Goal: Task Accomplishment & Management: Complete application form

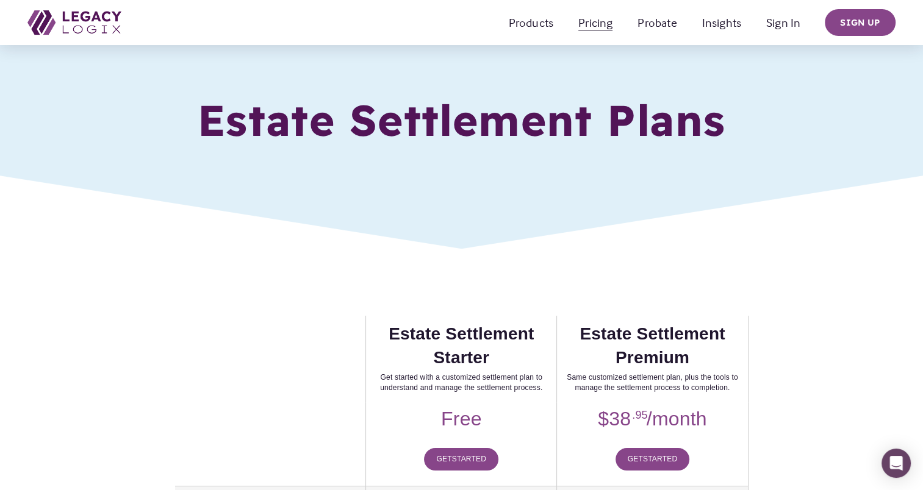
click at [0, 0] on span "Estate Management" at bounding box center [0, 0] width 0 height 0
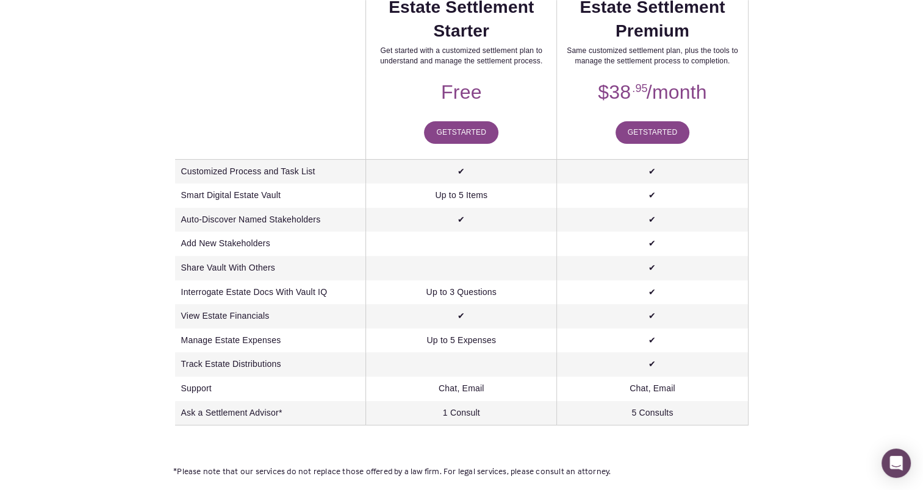
scroll to position [342, 0]
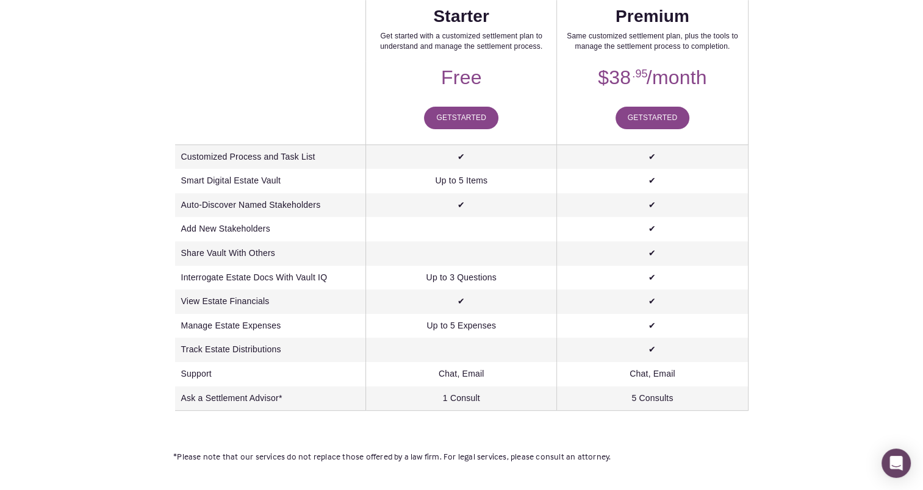
click at [453, 122] on span "Started" at bounding box center [469, 117] width 34 height 9
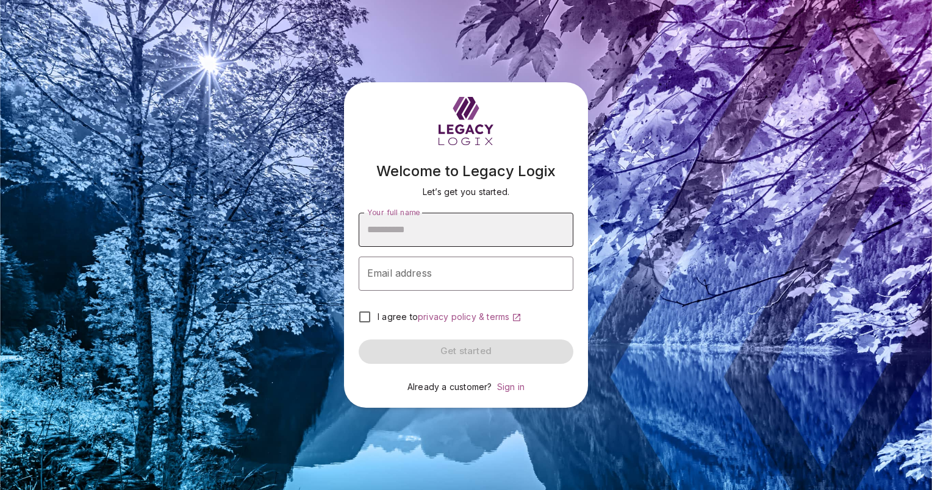
click at [400, 227] on input "Your full name" at bounding box center [466, 230] width 215 height 34
type input "*"
type input "********"
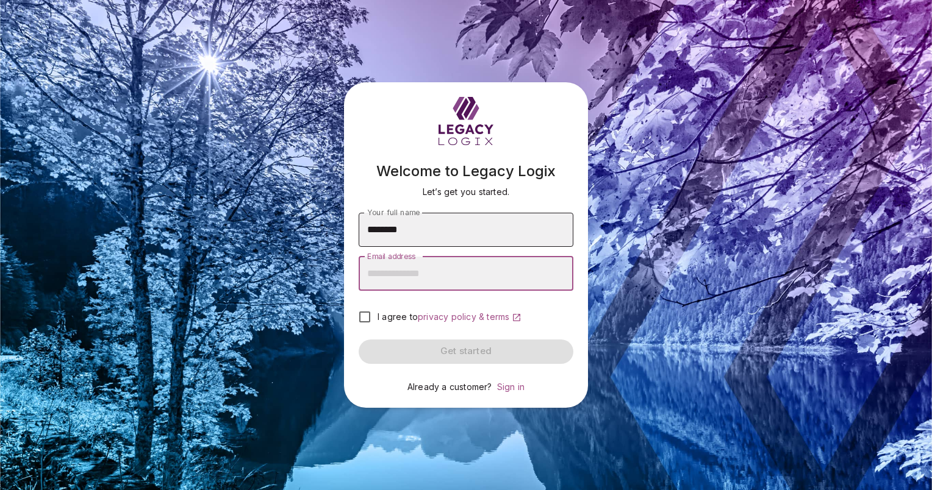
type input "*"
type input "**********"
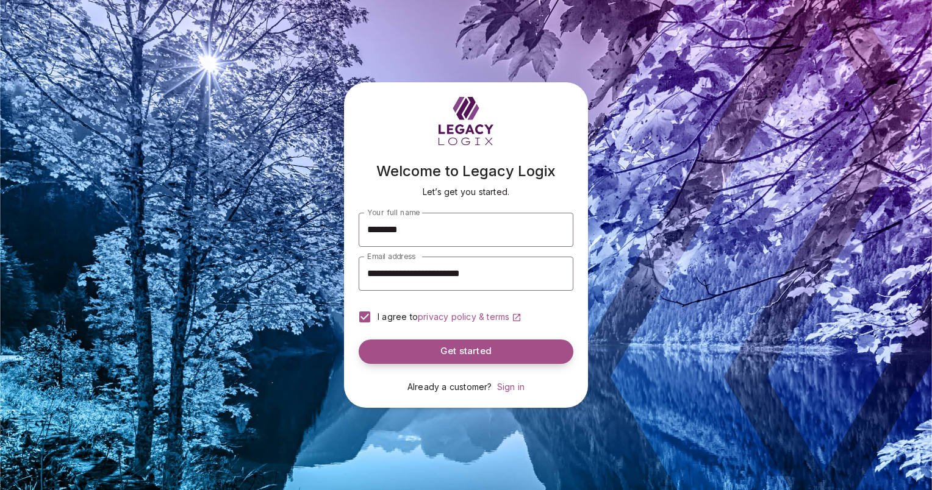
click at [430, 357] on button "Get started" at bounding box center [466, 352] width 215 height 24
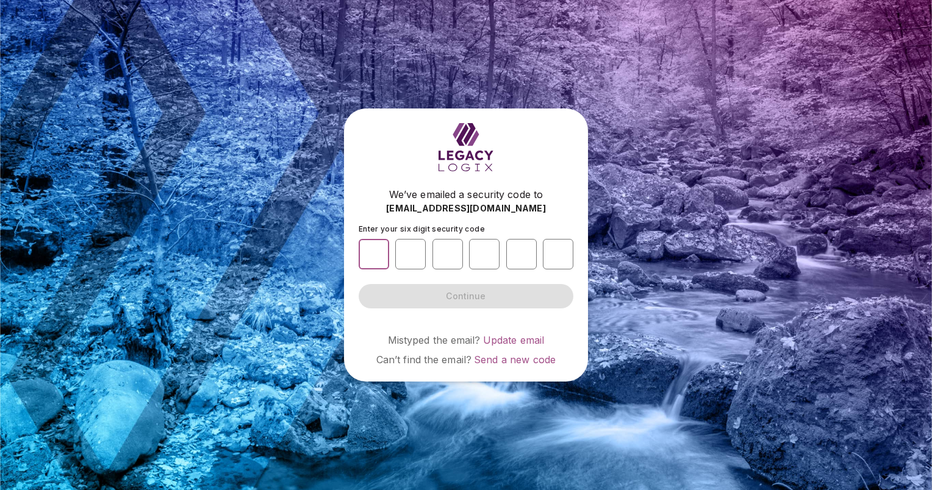
click at [368, 253] on input "number" at bounding box center [374, 254] width 31 height 31
type input "*"
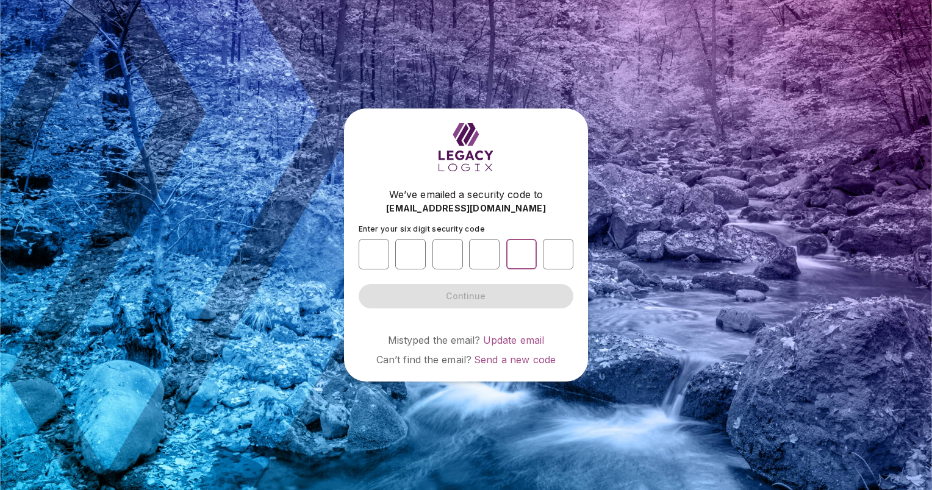
type input "*"
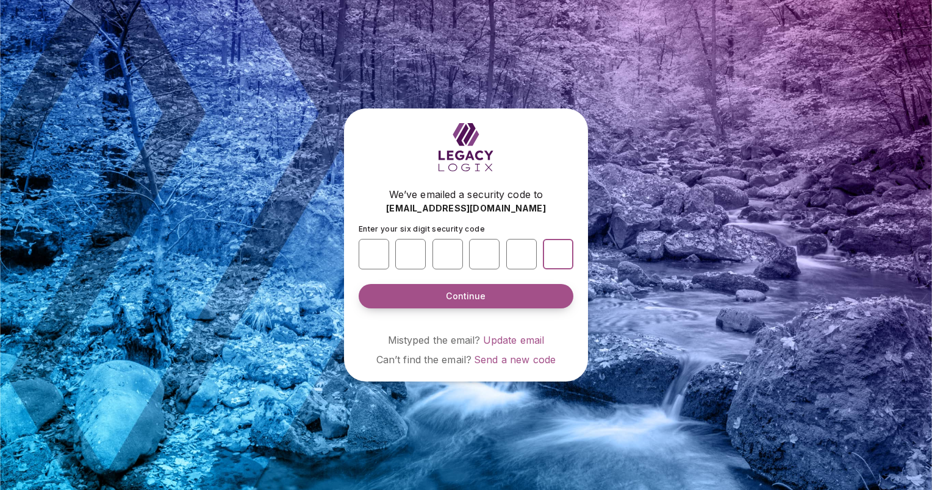
type input "*"
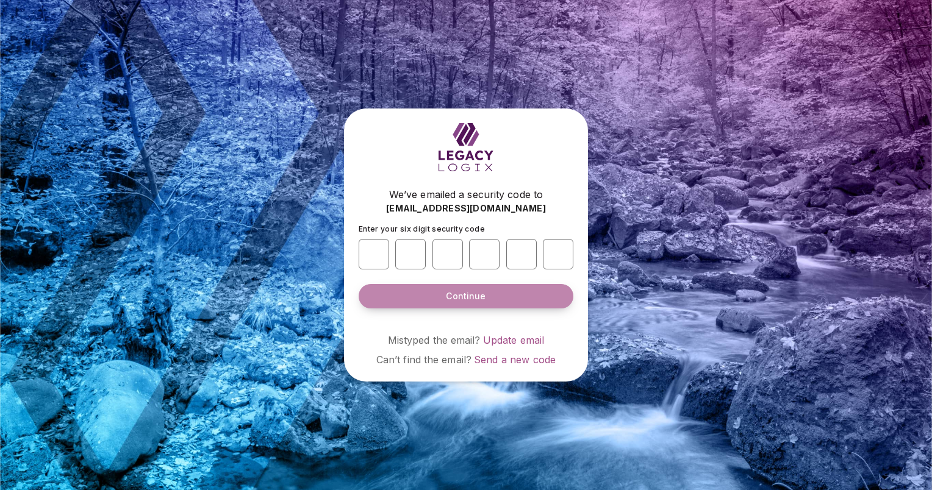
click at [459, 294] on span "Continue" at bounding box center [466, 296] width 40 height 12
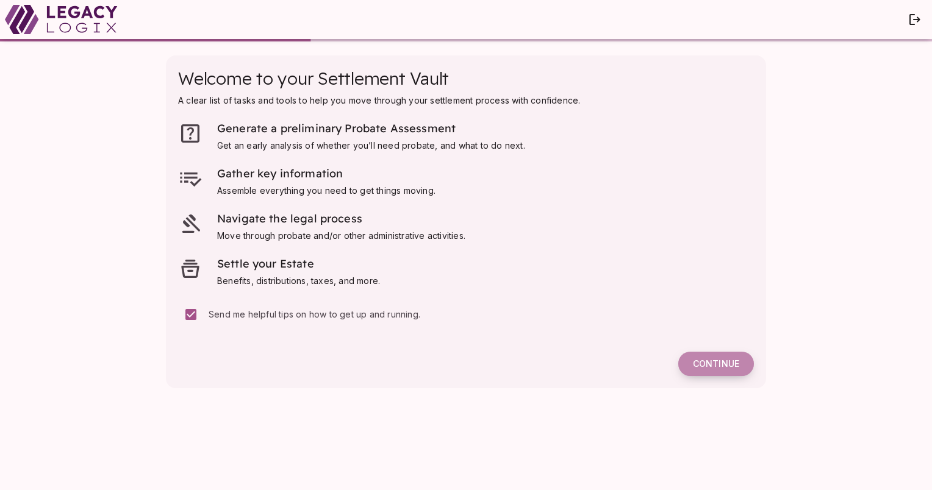
click at [691, 365] on button "Continue" at bounding box center [716, 364] width 76 height 24
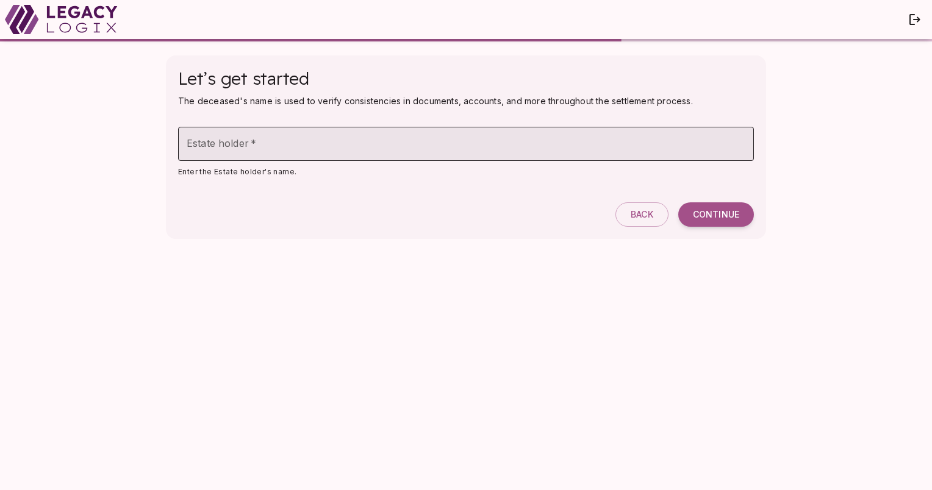
click at [319, 136] on input "Estate holder   *" at bounding box center [466, 144] width 576 height 34
type input "*********"
click at [678, 203] on button "Continue" at bounding box center [716, 215] width 76 height 24
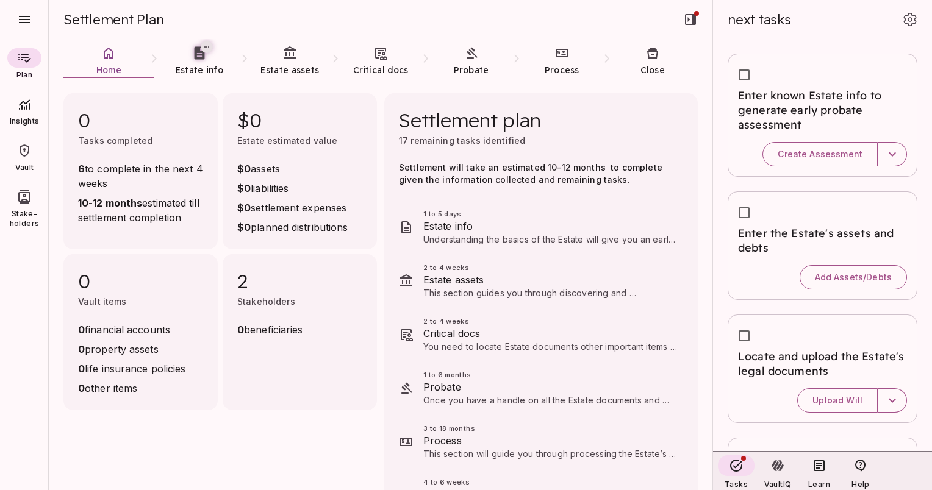
click at [447, 389] on span "Probate" at bounding box center [550, 387] width 255 height 15
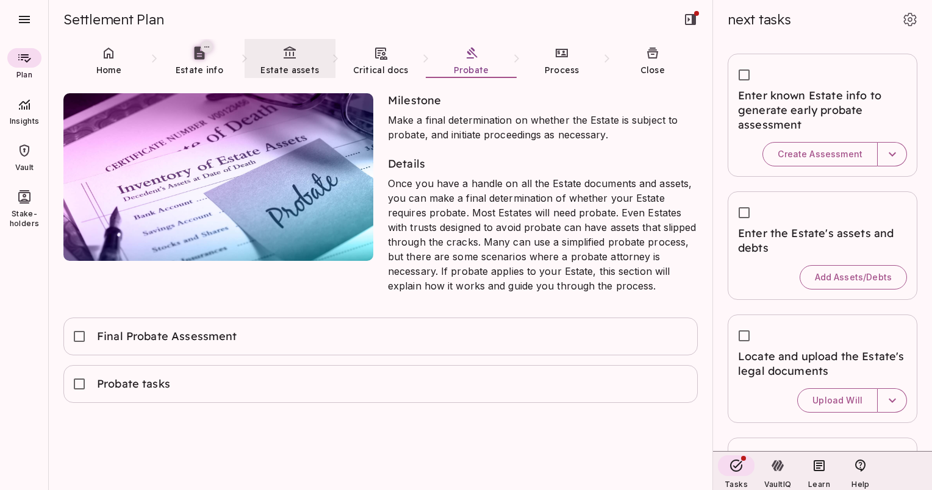
click at [286, 47] on icon at bounding box center [289, 53] width 15 height 15
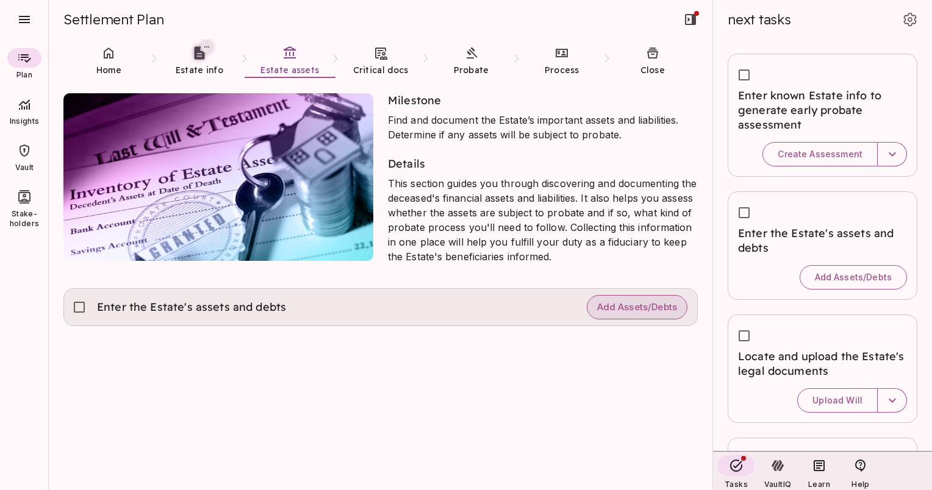
click at [597, 307] on span "Add Assets/Debts" at bounding box center [637, 308] width 80 height 12
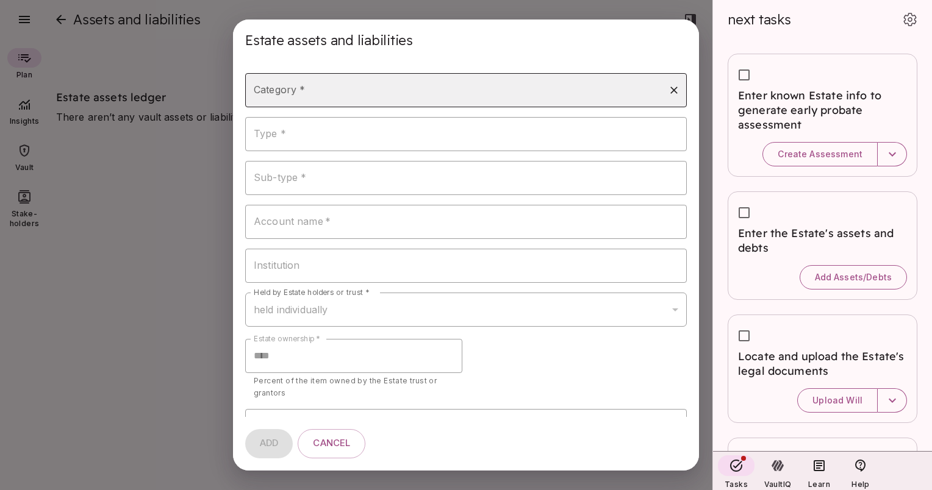
click at [363, 95] on input "Category *" at bounding box center [457, 90] width 412 height 23
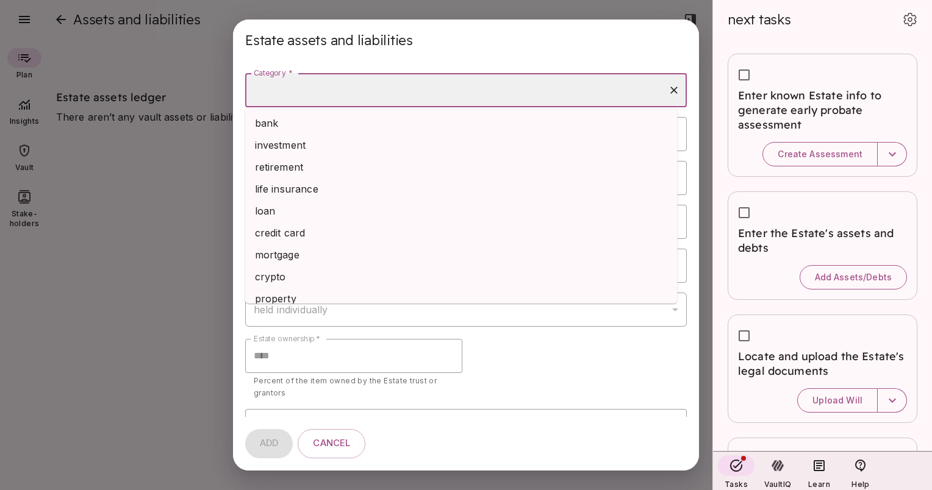
click at [315, 132] on li "bank" at bounding box center [461, 123] width 433 height 22
type input "****"
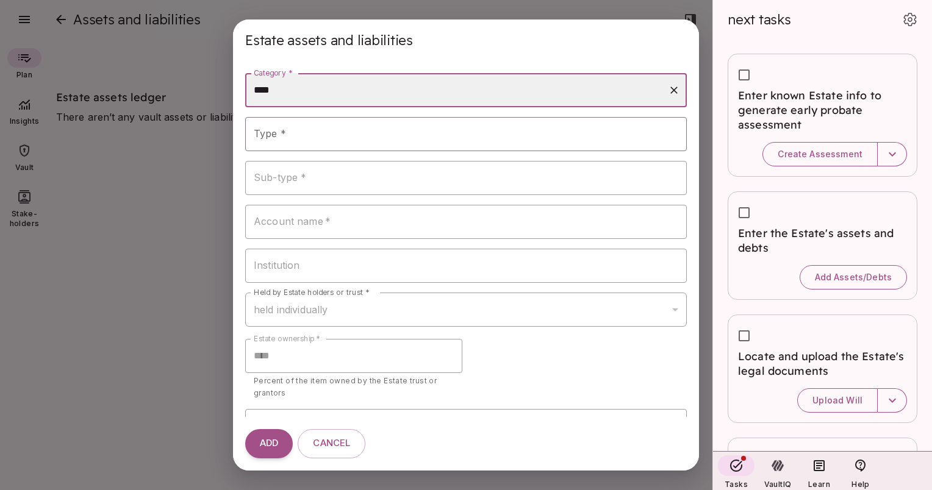
click at [315, 132] on input "Type *" at bounding box center [457, 134] width 412 height 23
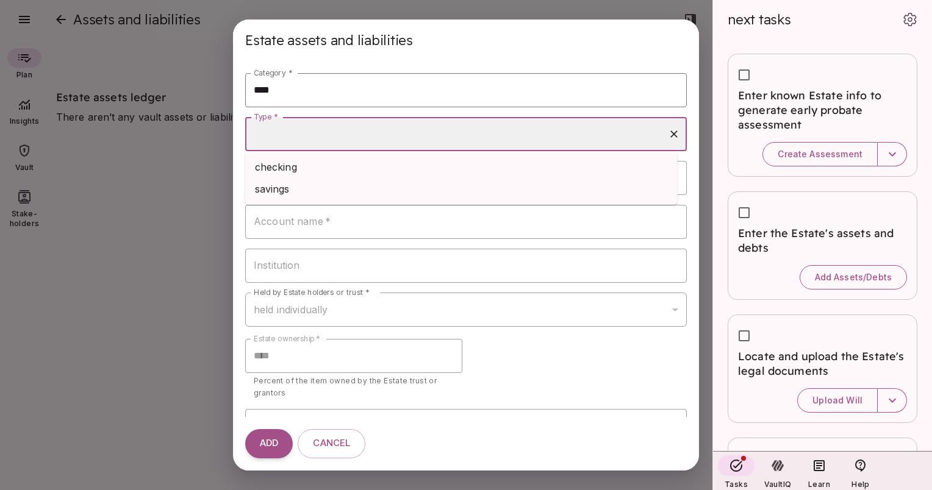
click at [293, 165] on li "checking" at bounding box center [461, 167] width 433 height 22
type input "********"
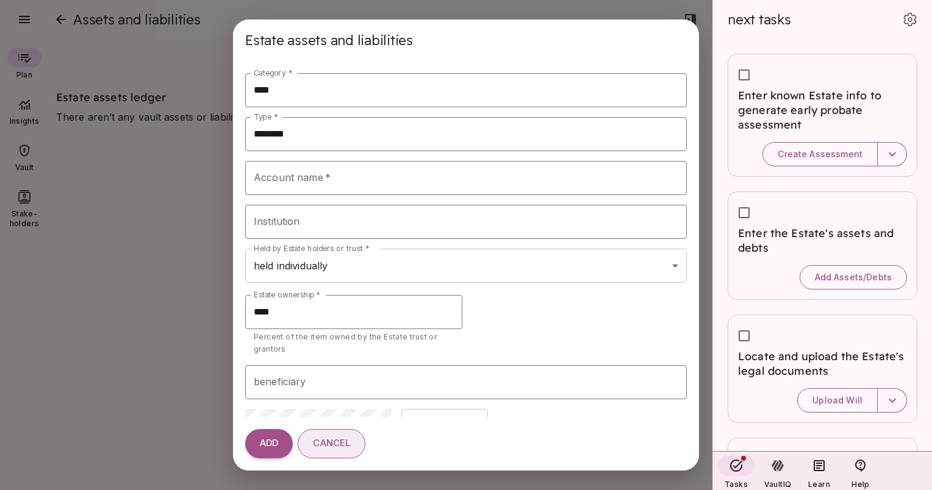
click at [326, 445] on span "Cancel" at bounding box center [331, 445] width 37 height 12
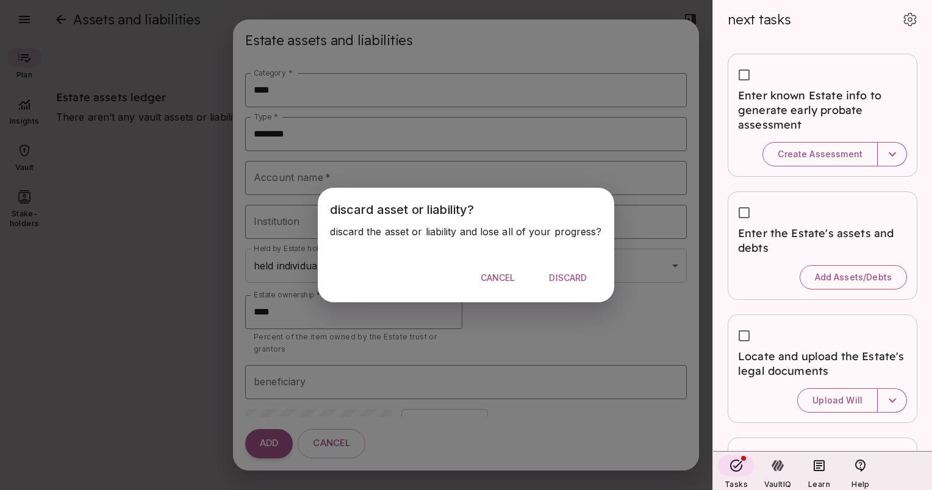
click at [502, 273] on span "Cancel" at bounding box center [498, 278] width 35 height 11
